Goal: Browse casually

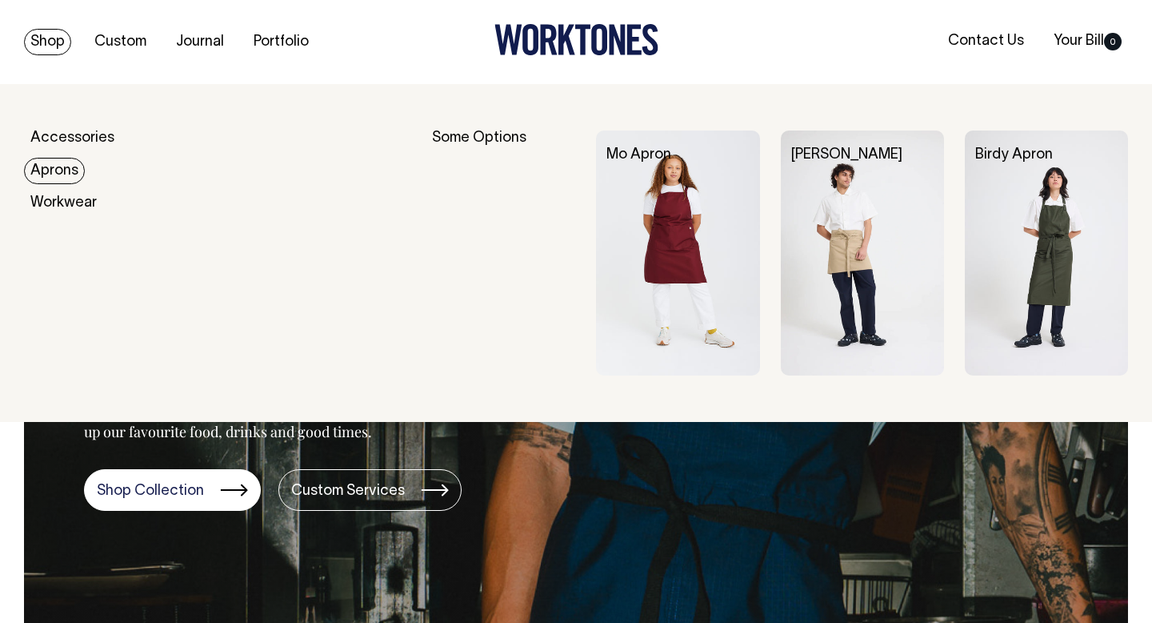
click at [54, 171] on link "Aprons" at bounding box center [54, 171] width 61 height 26
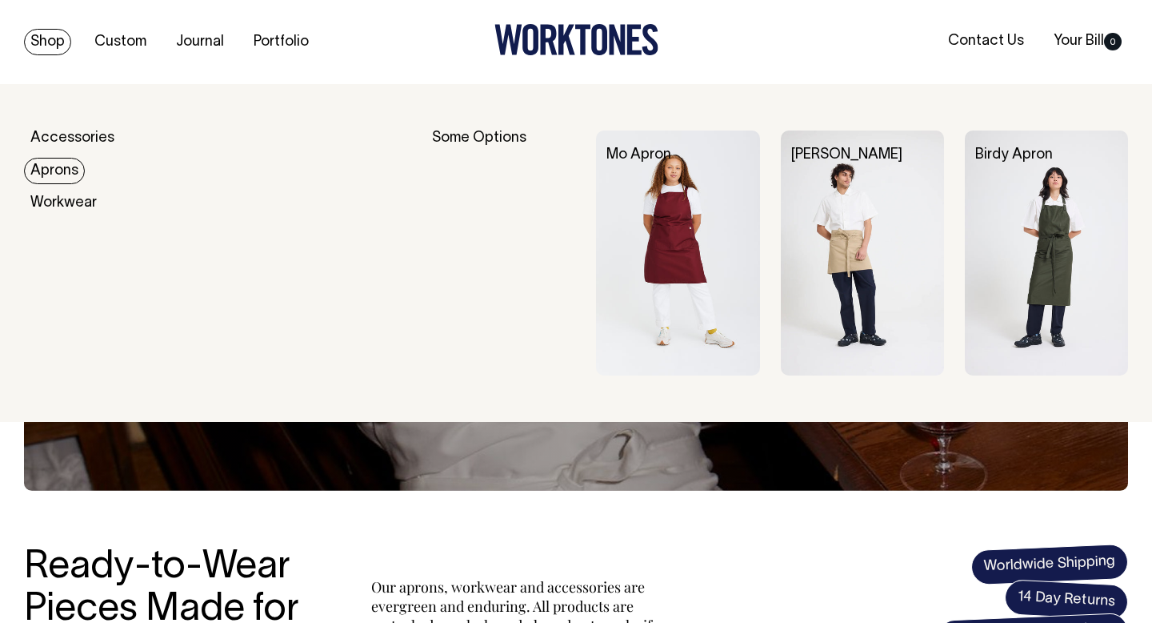
click at [54, 170] on link "Aprons" at bounding box center [54, 171] width 61 height 26
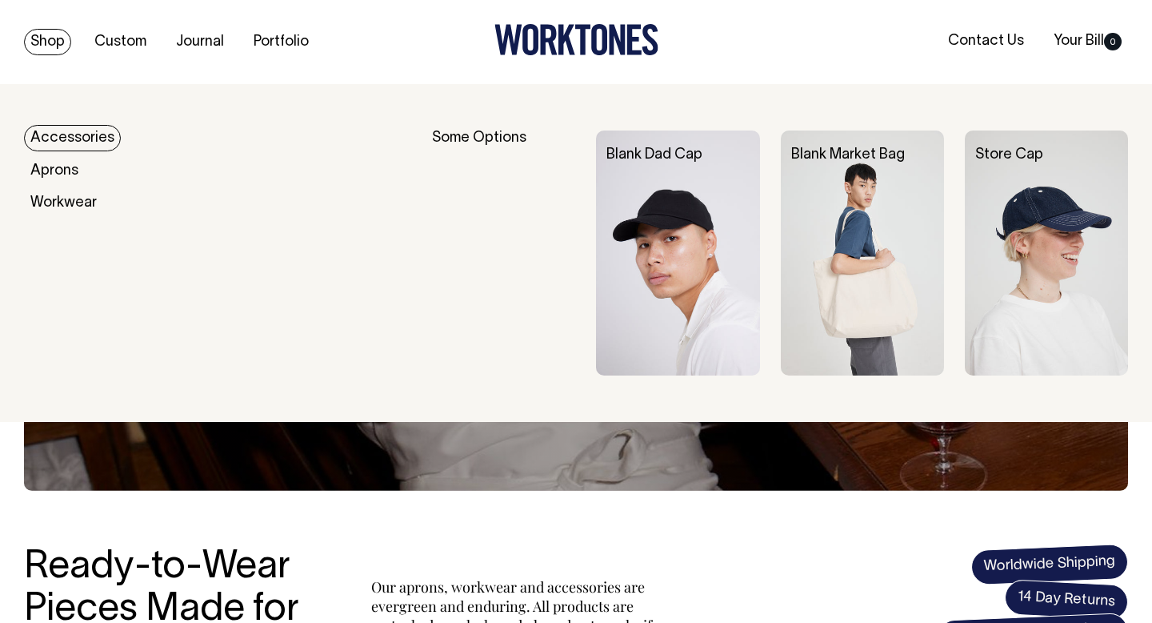
click at [48, 134] on link "Accessories" at bounding box center [72, 138] width 97 height 26
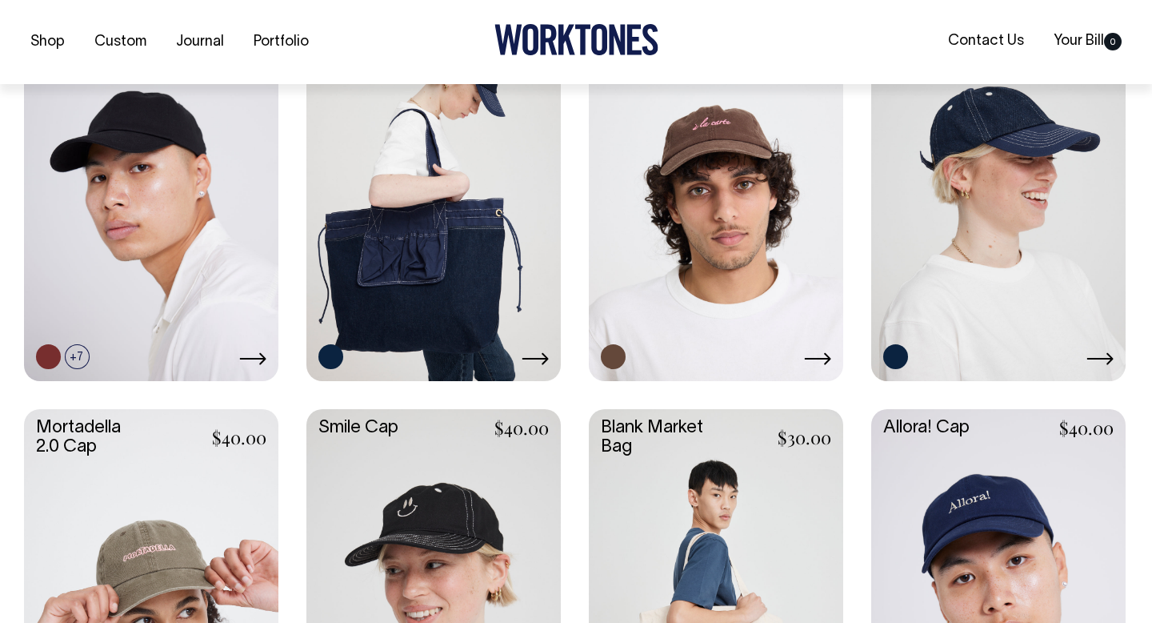
click at [466, 218] on link at bounding box center [434, 188] width 255 height 379
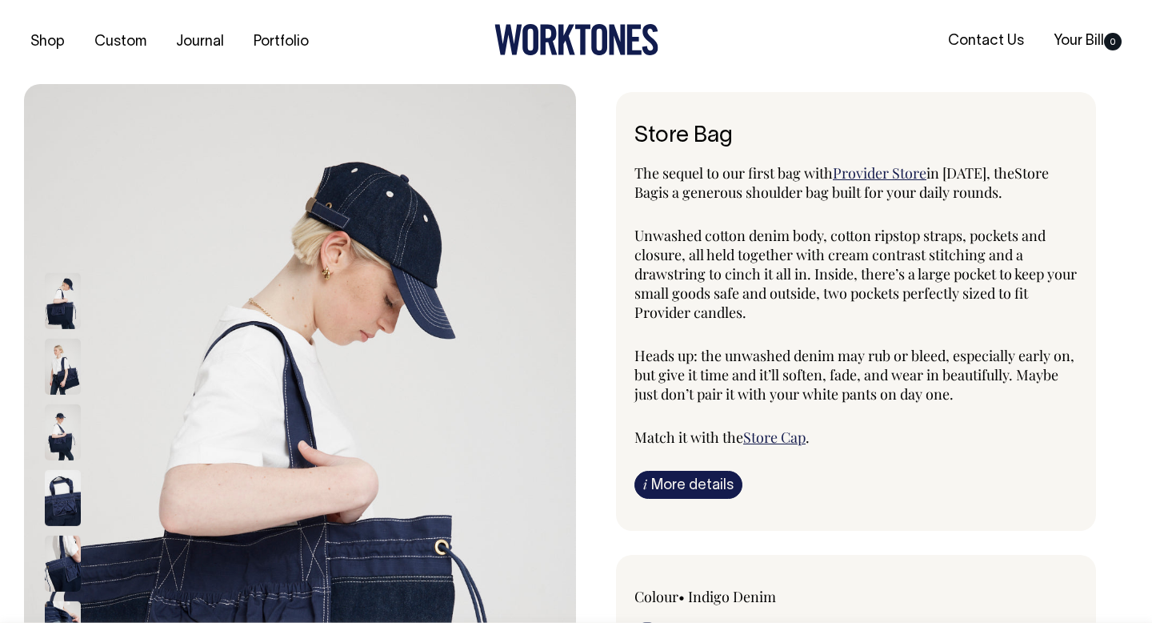
click at [1036, 9] on div "Shop Custom Journal Portfolio Contact Us Your Bill 0" at bounding box center [576, 42] width 1152 height 84
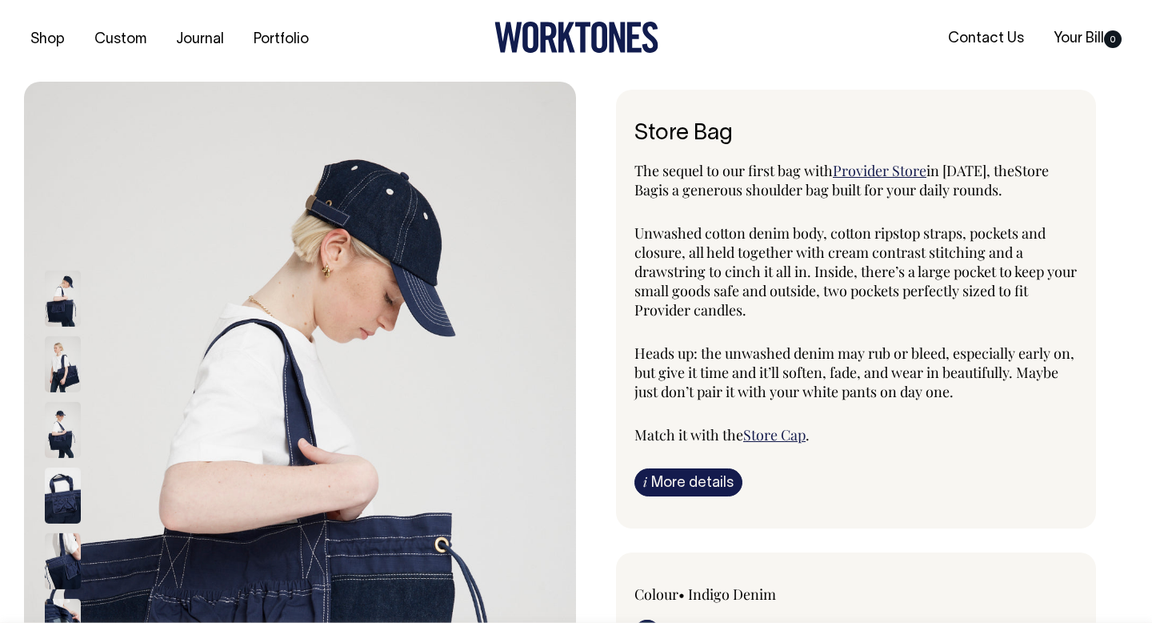
scroll to position [1, 0]
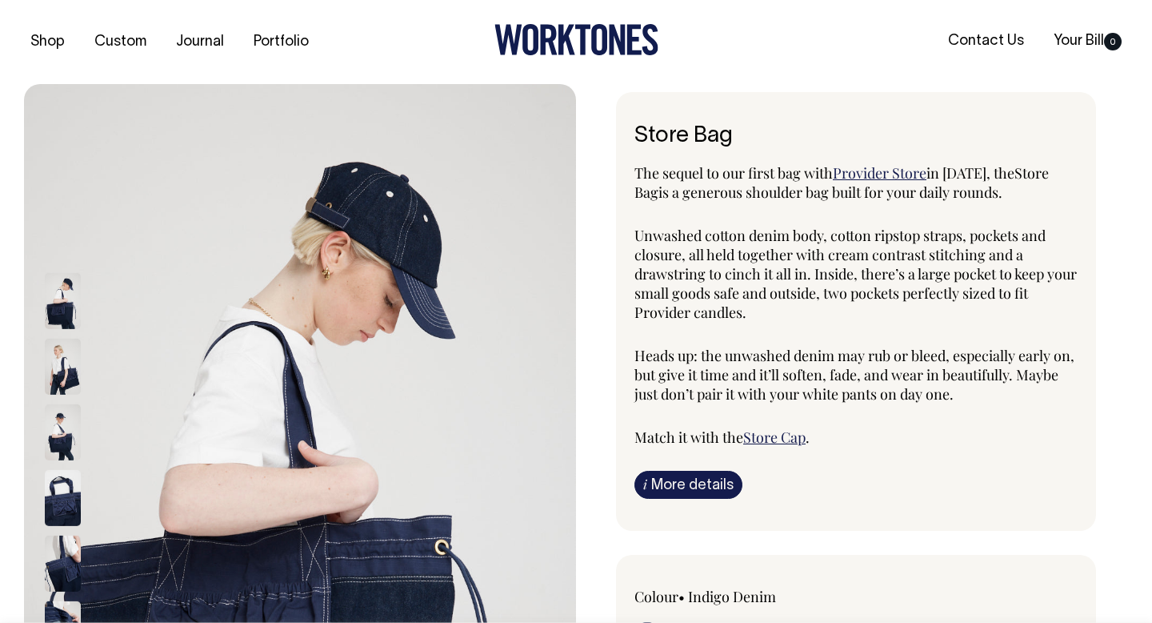
click at [618, 18] on div "Shop Custom Journal Portfolio Contact Us Your Bill 0" at bounding box center [576, 42] width 1152 height 84
click at [606, 36] on icon at bounding box center [599, 39] width 16 height 31
click at [554, 34] on icon at bounding box center [548, 40] width 17 height 30
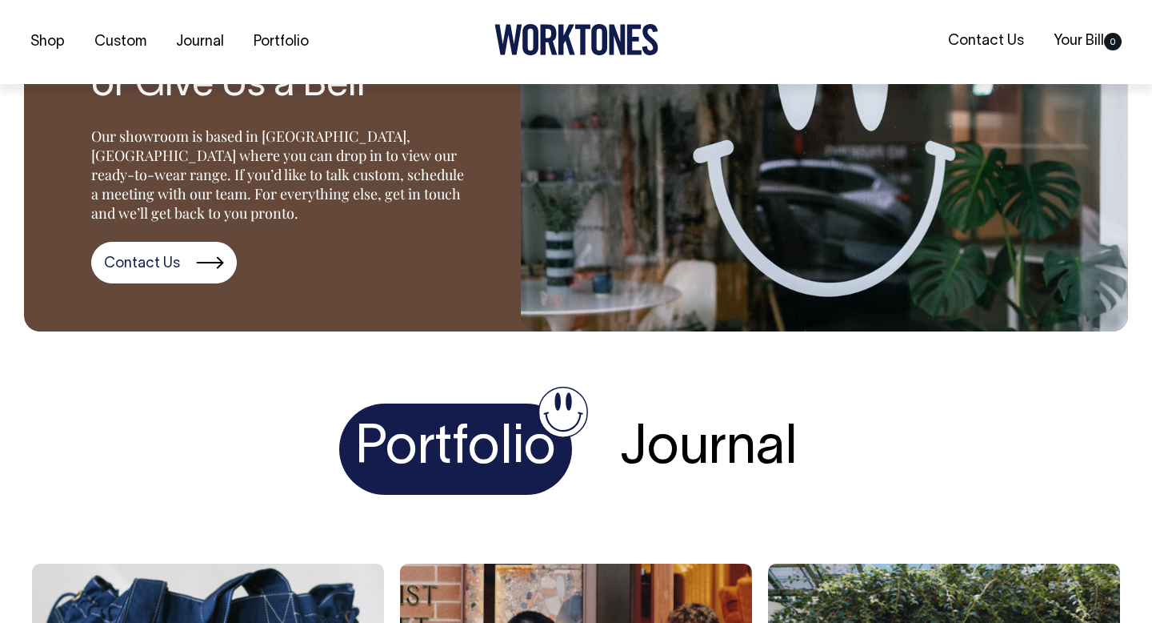
scroll to position [2267, 0]
